Goal: Task Accomplishment & Management: Manage account settings

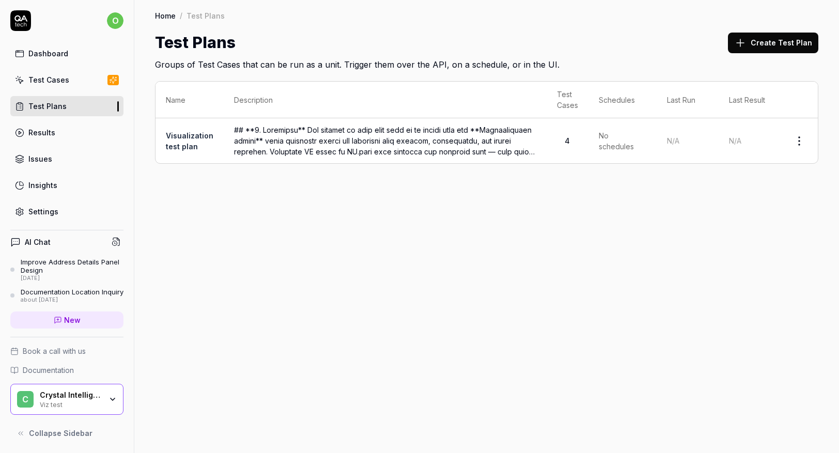
click at [64, 107] on link "Test Plans" at bounding box center [66, 106] width 113 height 20
click at [65, 83] on div "Test Cases" at bounding box center [48, 79] width 41 height 11
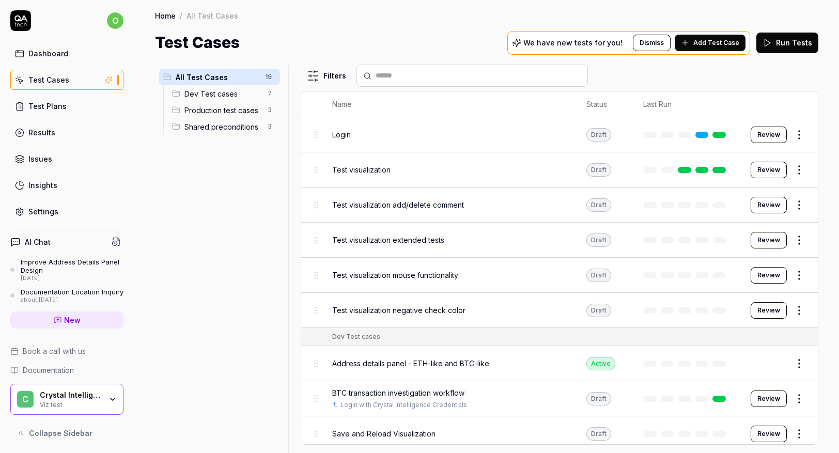
click at [218, 113] on span "Production test cases" at bounding box center [222, 110] width 77 height 11
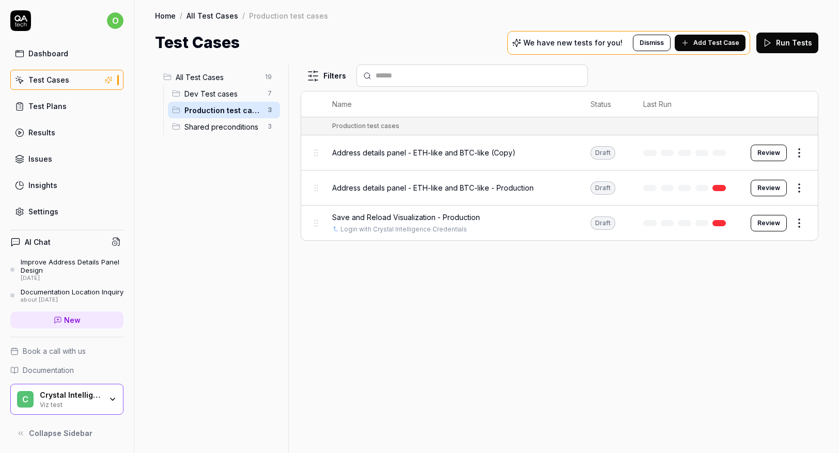
click at [212, 125] on span "Shared preconditions" at bounding box center [222, 126] width 77 height 11
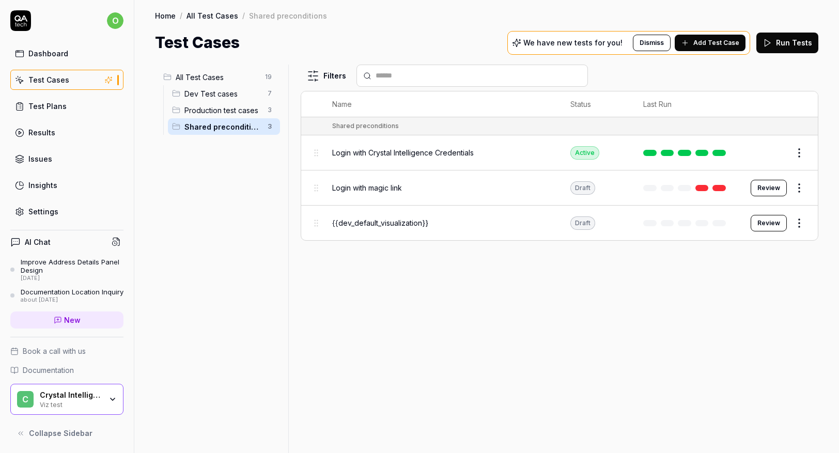
click at [205, 92] on span "Dev Test cases" at bounding box center [222, 93] width 77 height 11
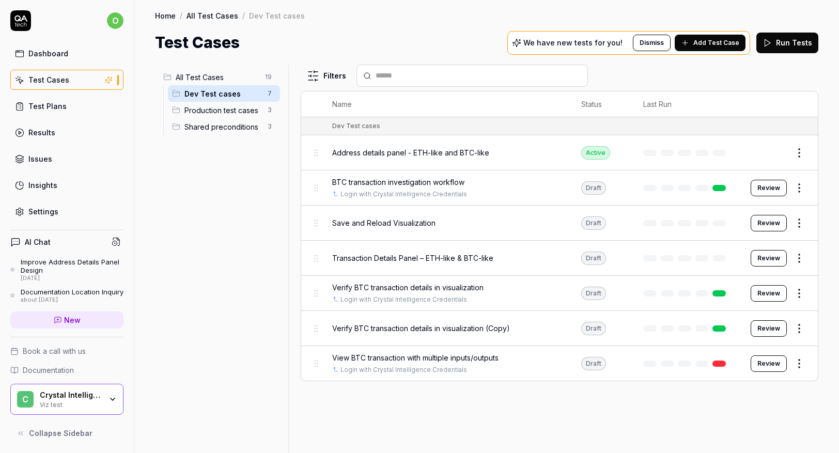
click at [217, 113] on span "Production test cases" at bounding box center [222, 110] width 77 height 11
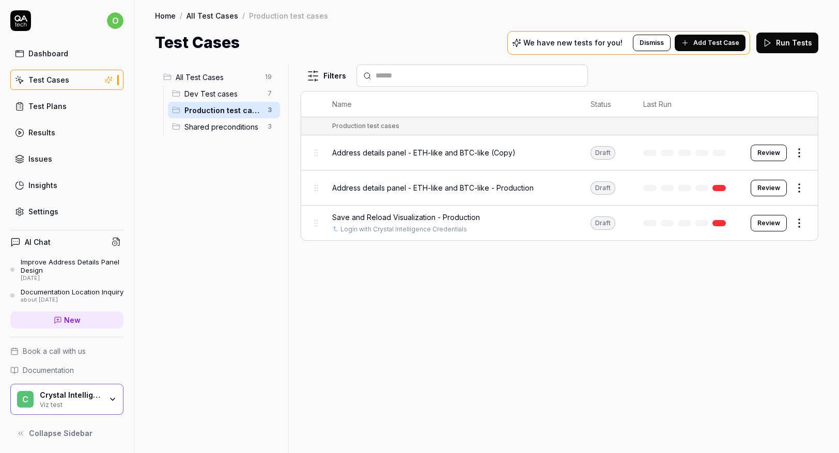
click at [219, 102] on div "Production test cases 3" at bounding box center [224, 110] width 112 height 17
click at [221, 96] on span "Dev Test cases" at bounding box center [222, 93] width 77 height 11
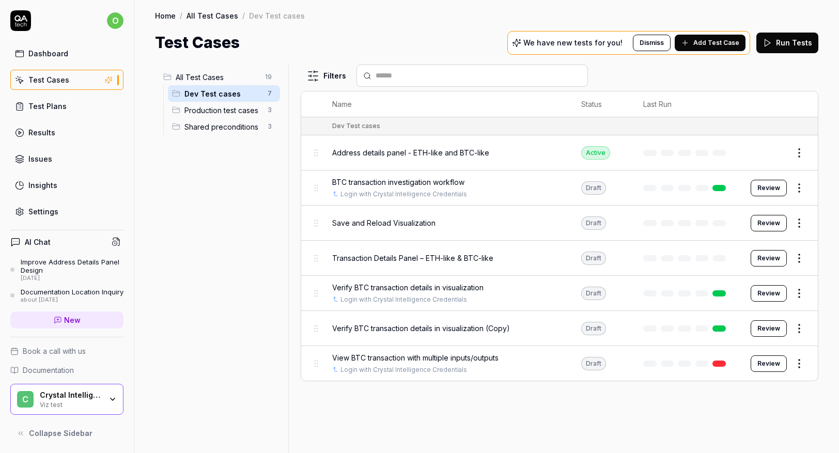
click at [228, 112] on span "Production test cases" at bounding box center [222, 110] width 77 height 11
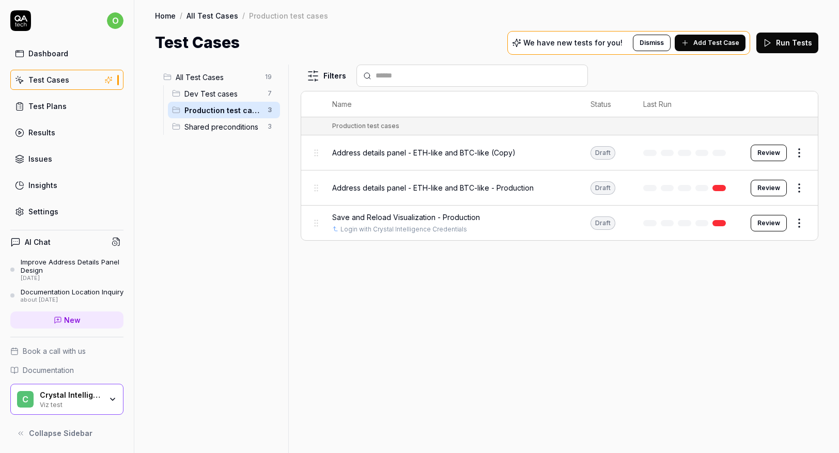
click at [40, 213] on div "Settings" at bounding box center [43, 211] width 30 height 11
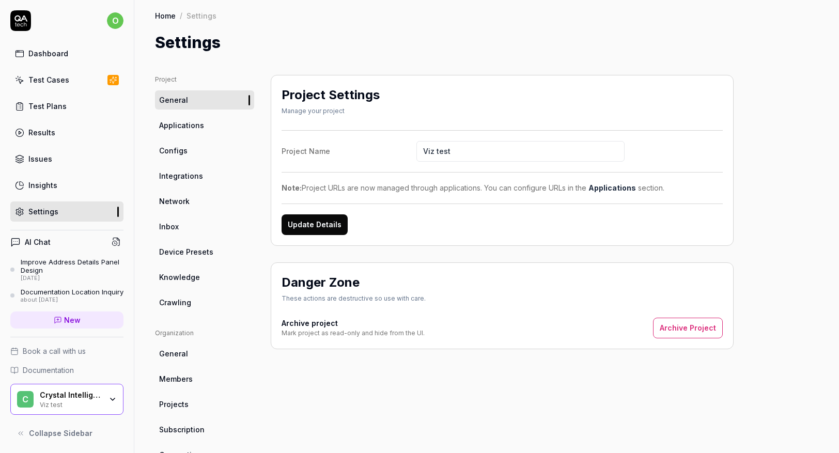
click at [180, 148] on span "Configs" at bounding box center [173, 150] width 28 height 11
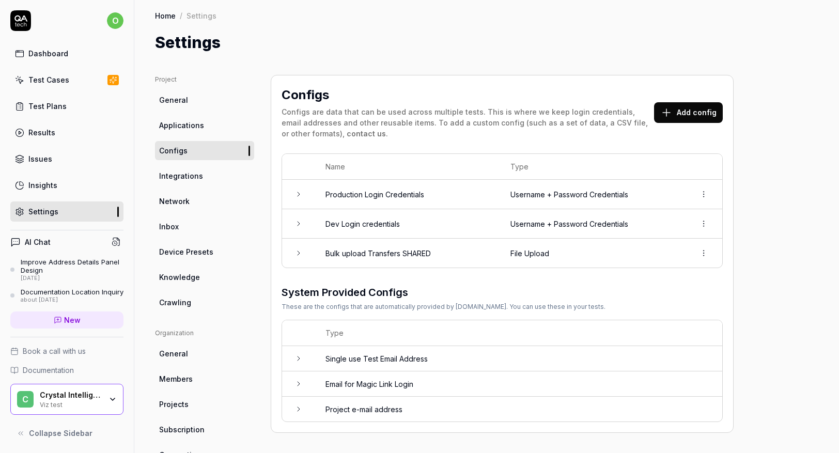
click at [40, 79] on div "Test Cases" at bounding box center [48, 79] width 41 height 11
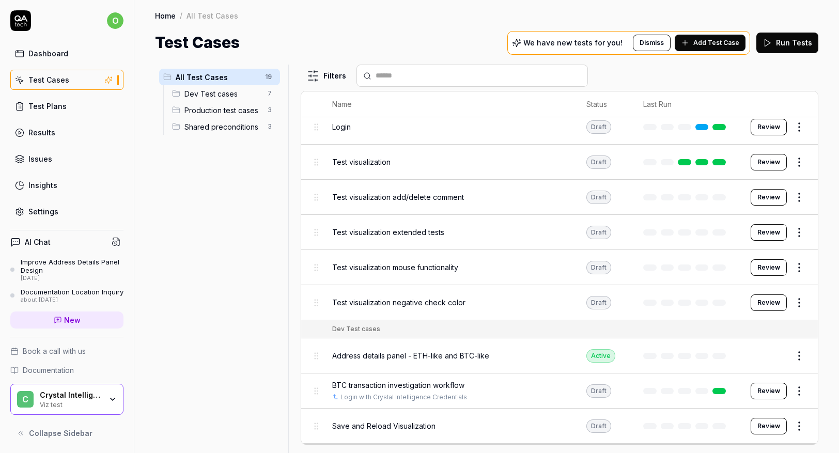
scroll to position [17, 0]
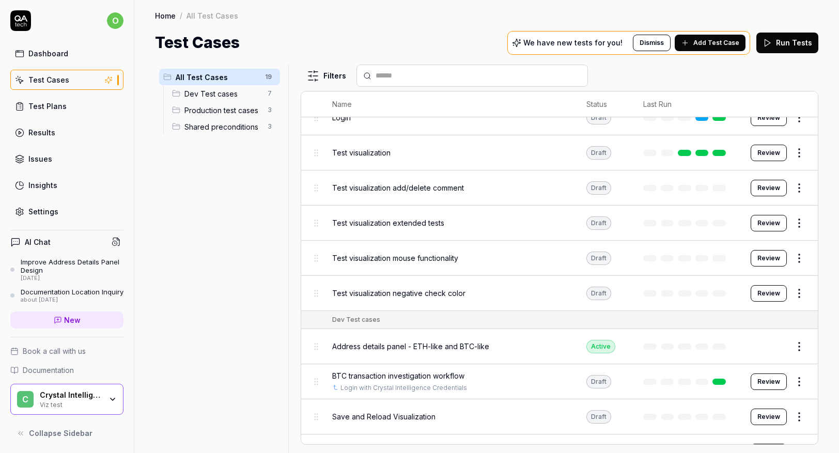
click at [384, 376] on span "BTC transaction investigation workflow" at bounding box center [398, 375] width 132 height 11
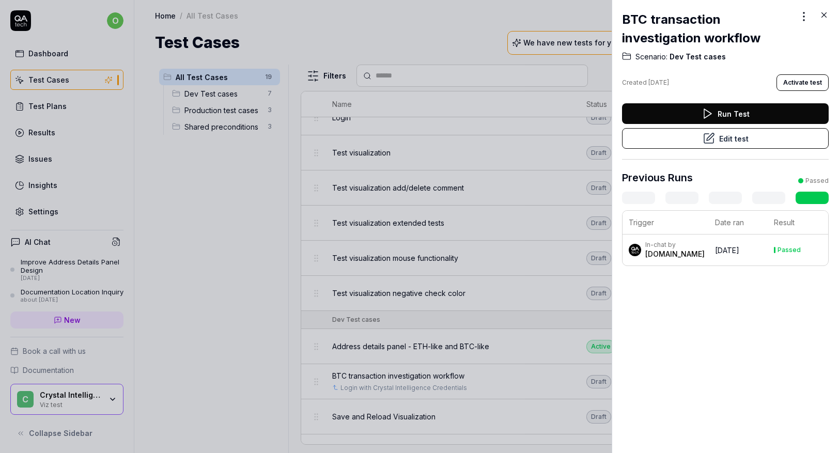
click at [728, 137] on button "Edit test" at bounding box center [725, 138] width 207 height 21
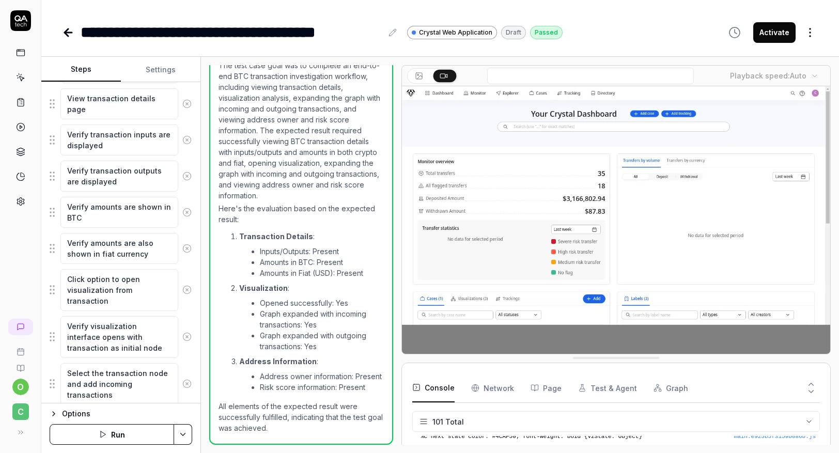
scroll to position [621, 0]
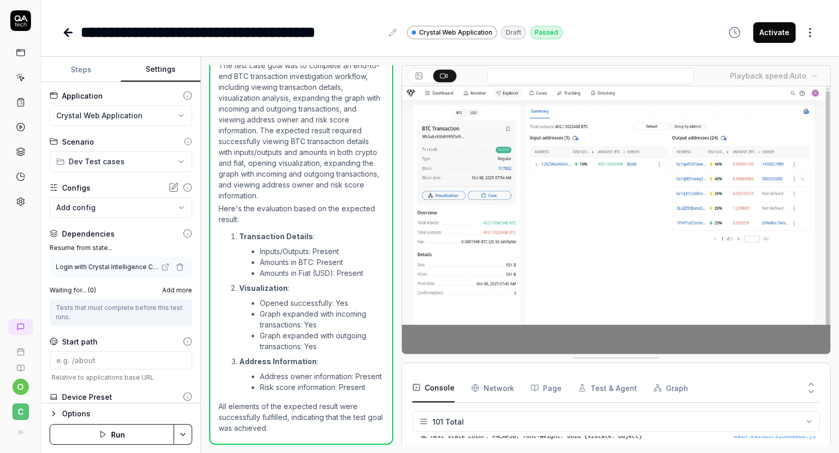
click at [152, 72] on button "Settings" at bounding box center [161, 69] width 80 height 25
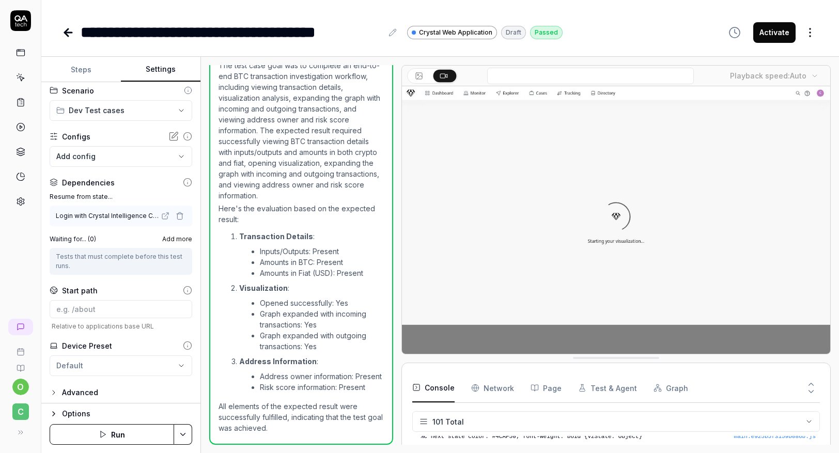
scroll to position [55, 0]
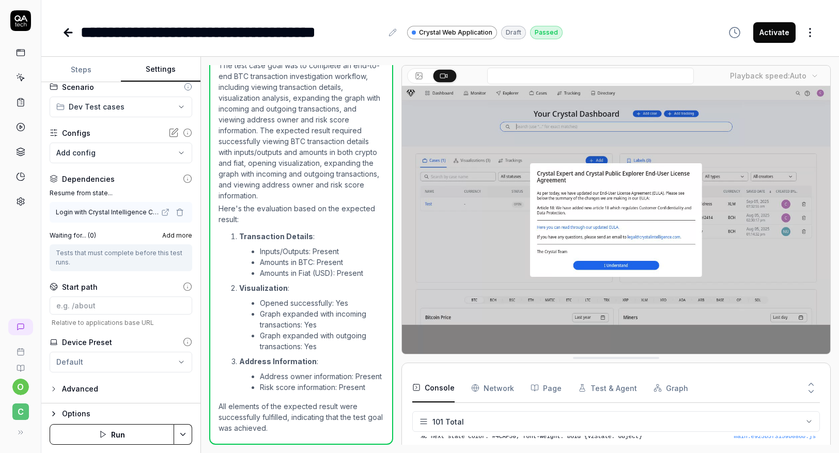
click at [53, 385] on icon "button" at bounding box center [54, 389] width 8 height 8
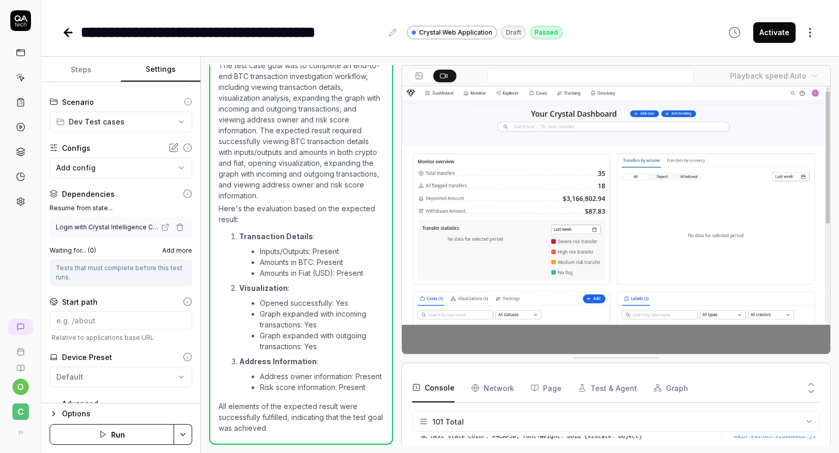
scroll to position [29, 0]
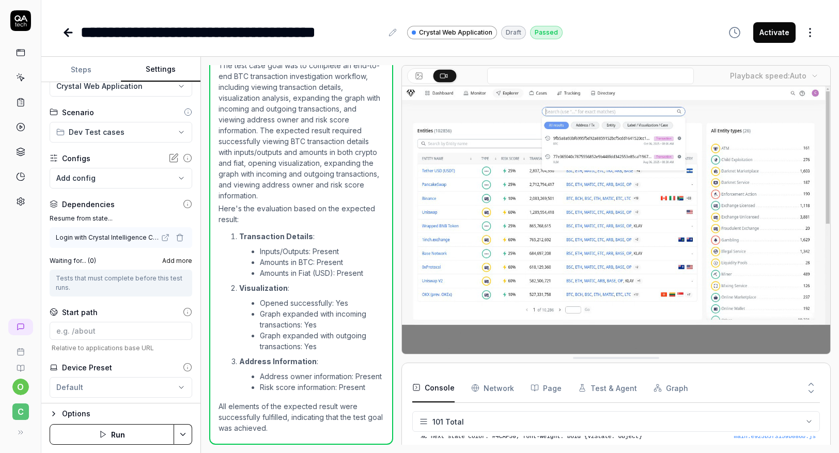
click at [165, 177] on body "**********" at bounding box center [419, 226] width 839 height 453
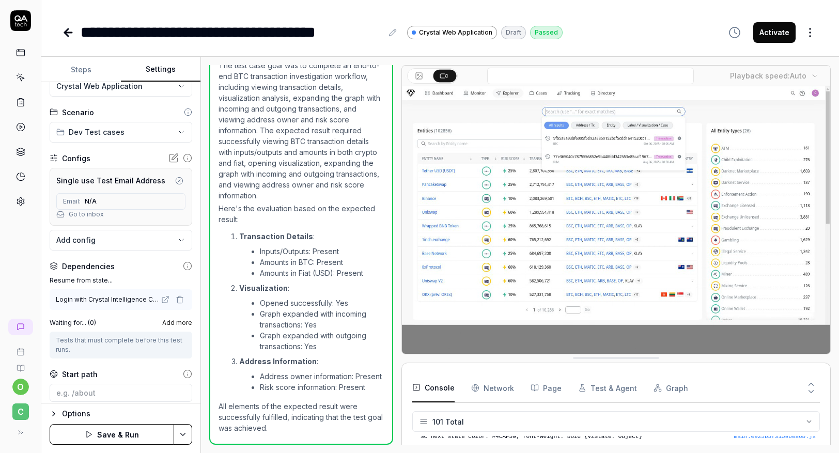
click at [178, 181] on icon "button" at bounding box center [179, 181] width 2 height 2
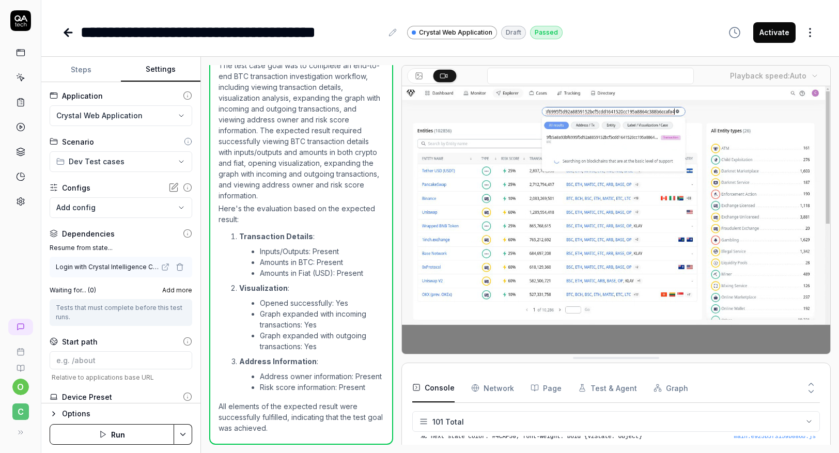
scroll to position [0, 0]
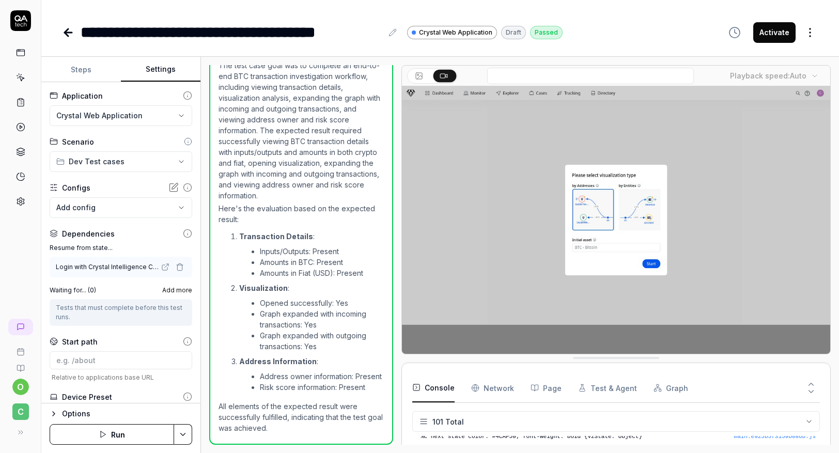
click at [80, 75] on button "Steps" at bounding box center [81, 69] width 80 height 25
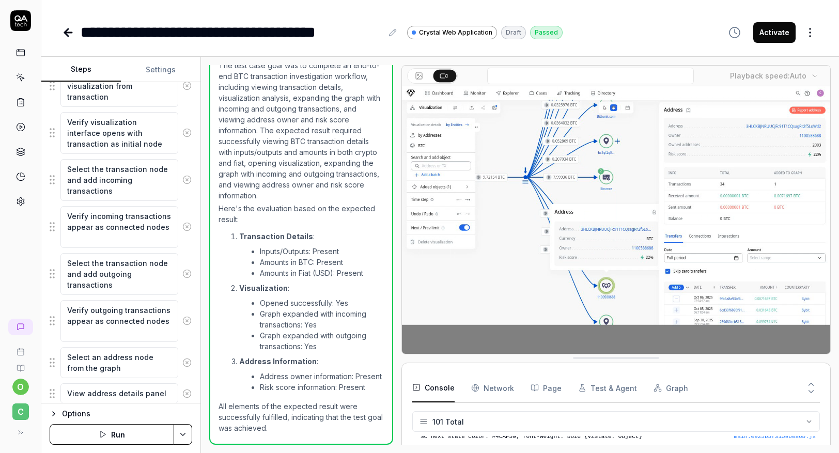
scroll to position [621, 0]
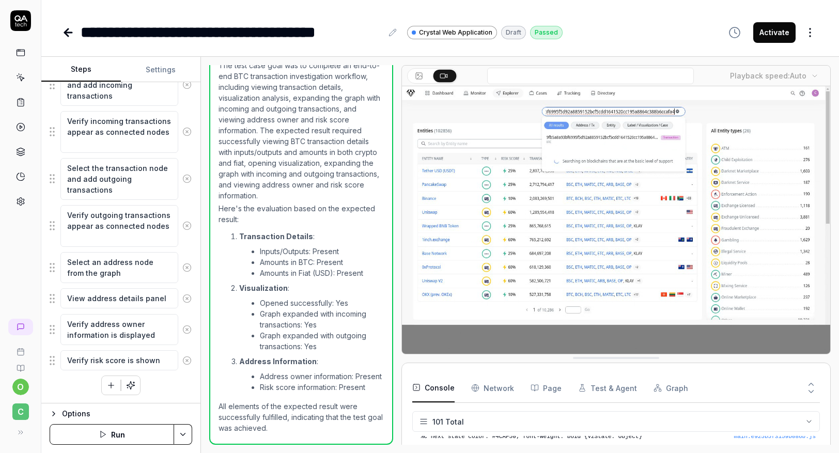
click at [69, 37] on icon at bounding box center [68, 32] width 12 height 12
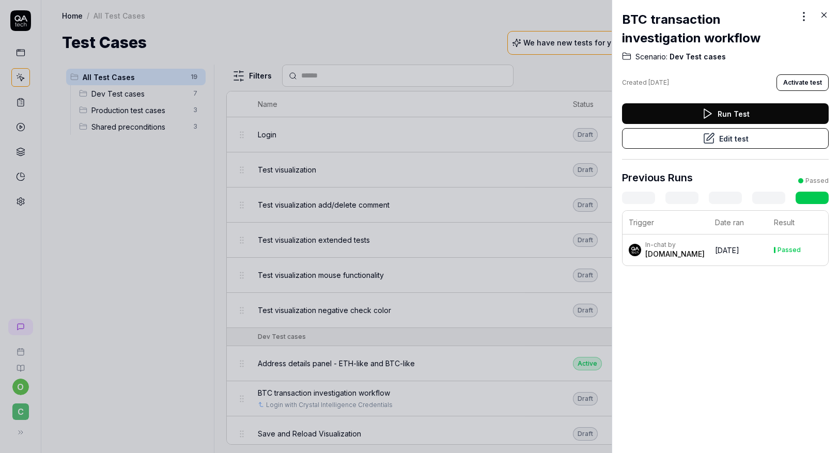
click at [824, 15] on icon at bounding box center [823, 14] width 9 height 9
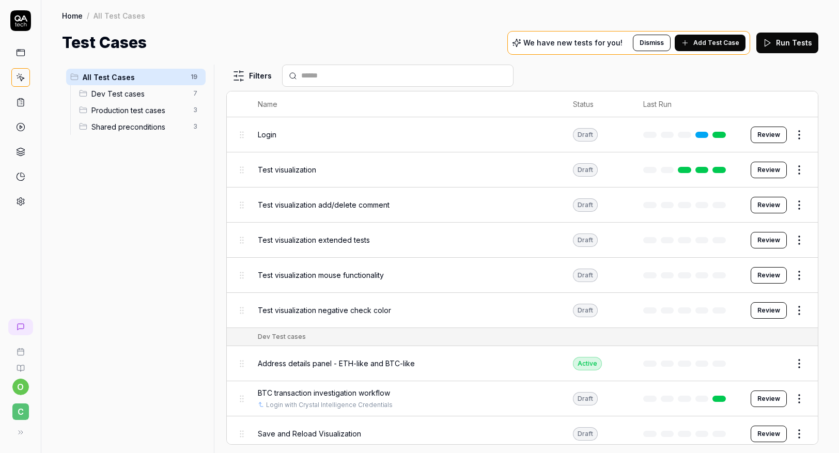
click at [390, 140] on div "Login" at bounding box center [405, 134] width 294 height 22
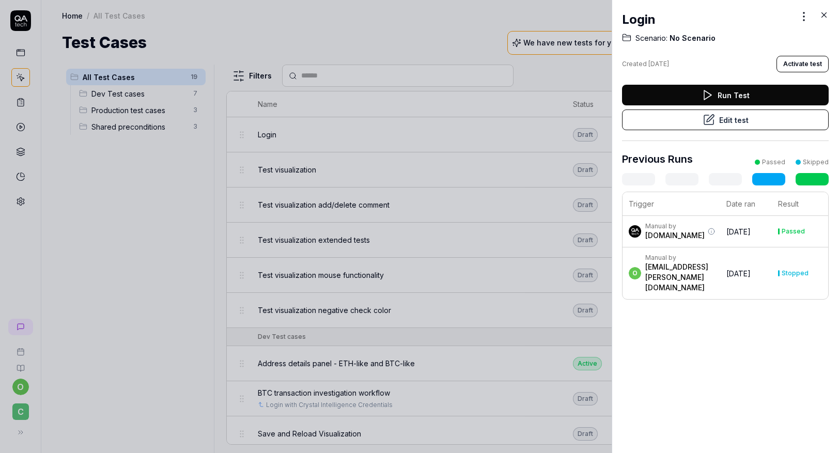
click at [743, 116] on button "Edit test" at bounding box center [725, 119] width 207 height 21
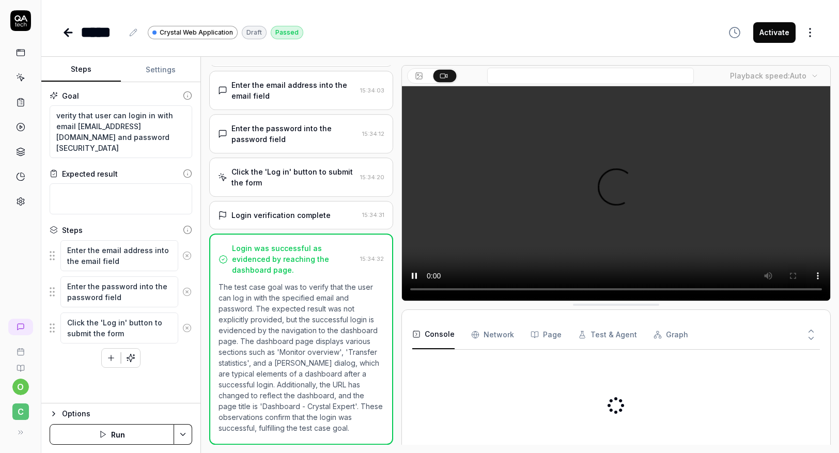
scroll to position [52, 0]
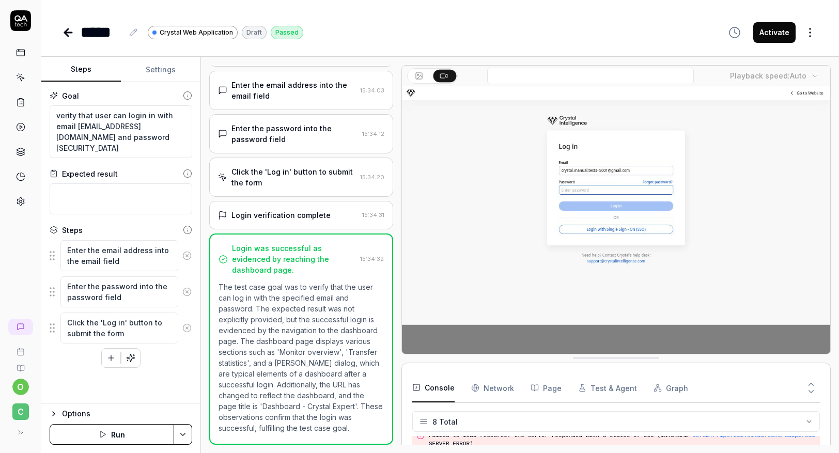
scroll to position [134, 0]
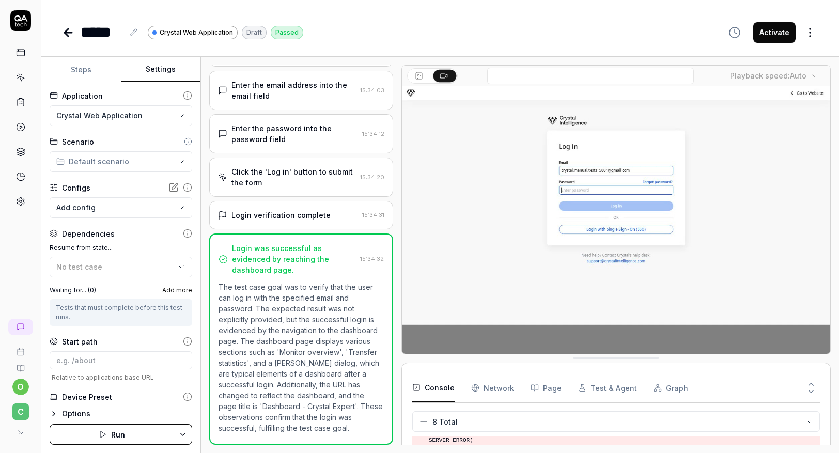
click at [154, 69] on button "Settings" at bounding box center [161, 69] width 80 height 25
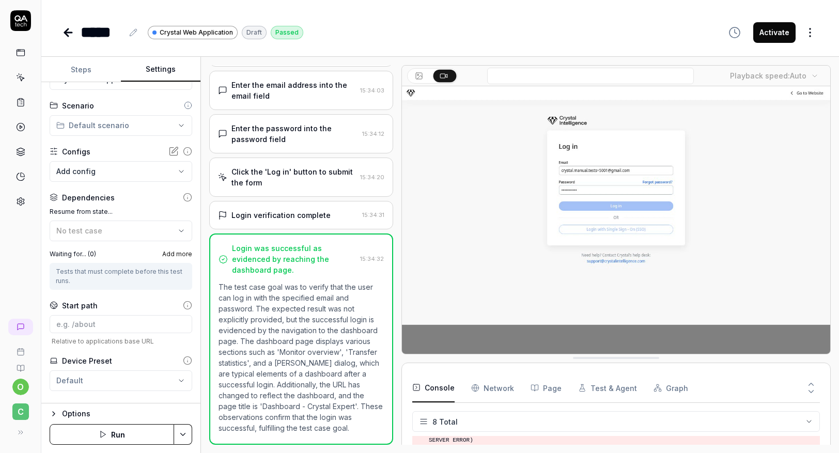
scroll to position [55, 0]
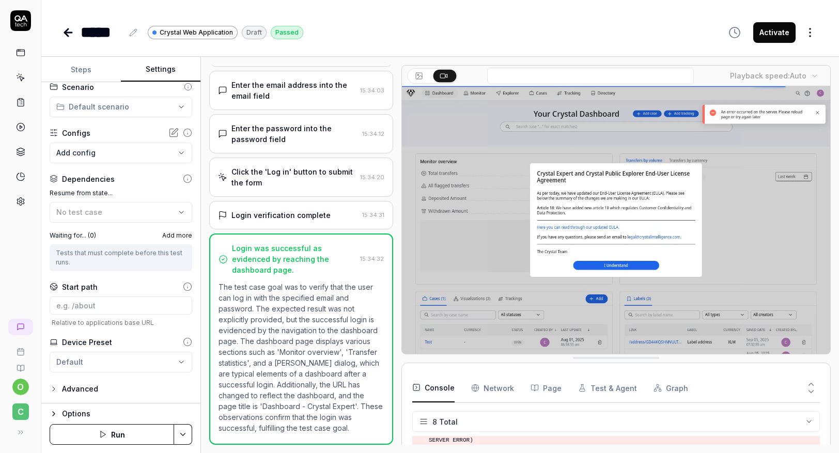
click at [60, 393] on button "Advanced" at bounding box center [74, 389] width 49 height 12
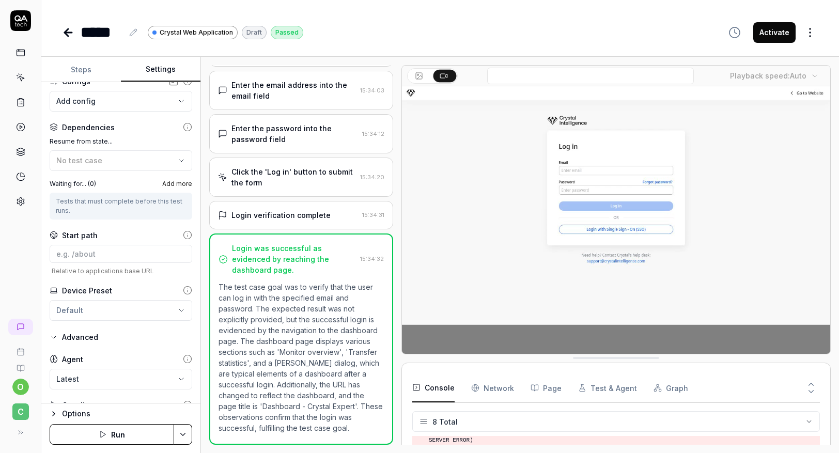
scroll to position [136, 0]
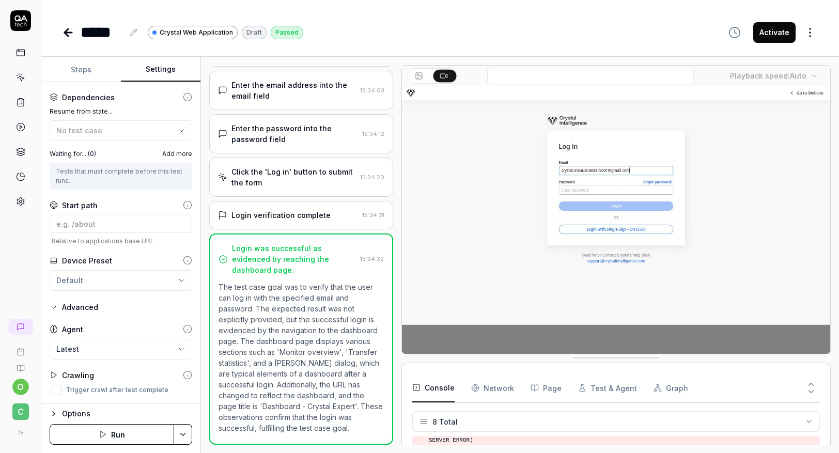
click at [54, 376] on polygon at bounding box center [54, 375] width 5 height 6
click at [183, 377] on icon at bounding box center [187, 374] width 9 height 9
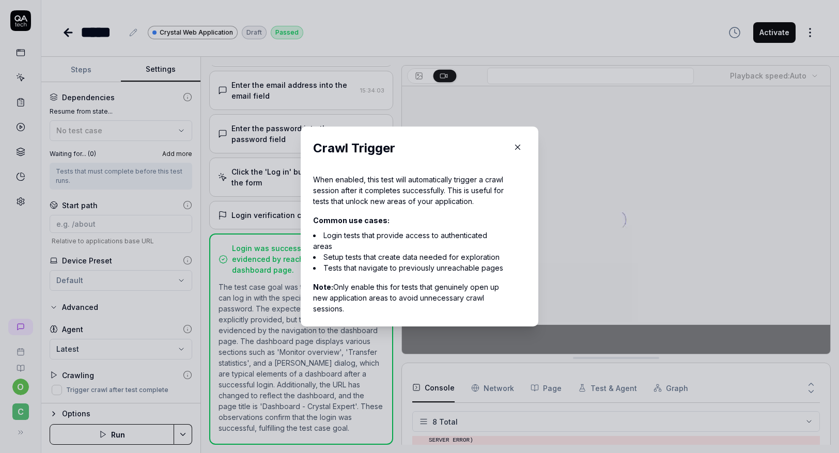
click at [515, 143] on icon "button" at bounding box center [517, 147] width 9 height 9
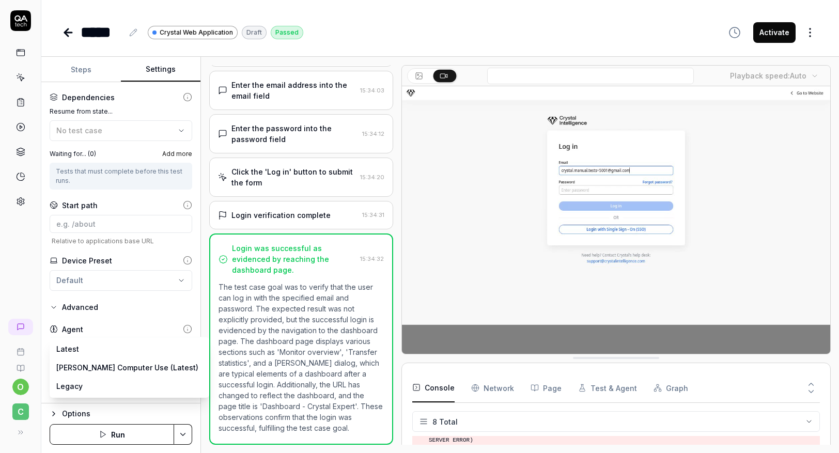
click at [160, 346] on body "**********" at bounding box center [419, 226] width 839 height 453
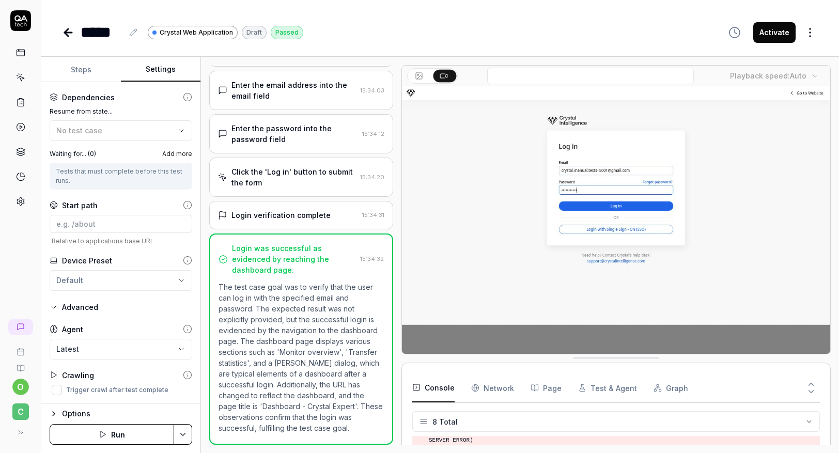
click at [170, 277] on html "**********" at bounding box center [419, 226] width 839 height 453
click at [171, 279] on html "**********" at bounding box center [419, 226] width 839 height 453
click at [172, 223] on input at bounding box center [121, 224] width 143 height 18
click at [170, 225] on input at bounding box center [121, 224] width 143 height 18
click at [87, 69] on button "Steps" at bounding box center [81, 69] width 80 height 25
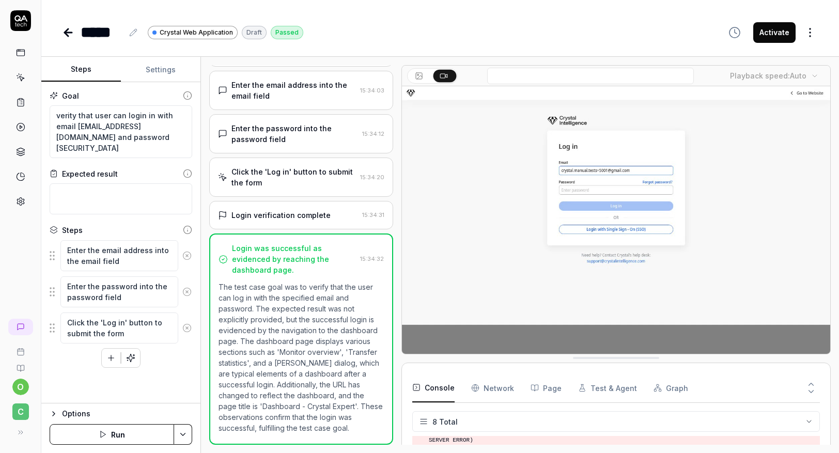
click at [18, 18] on icon at bounding box center [20, 20] width 21 height 21
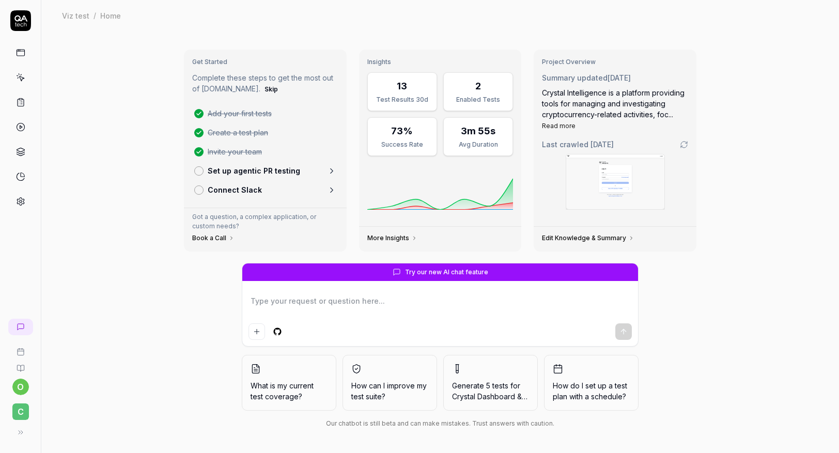
type textarea "*"
